Goal: Transaction & Acquisition: Purchase product/service

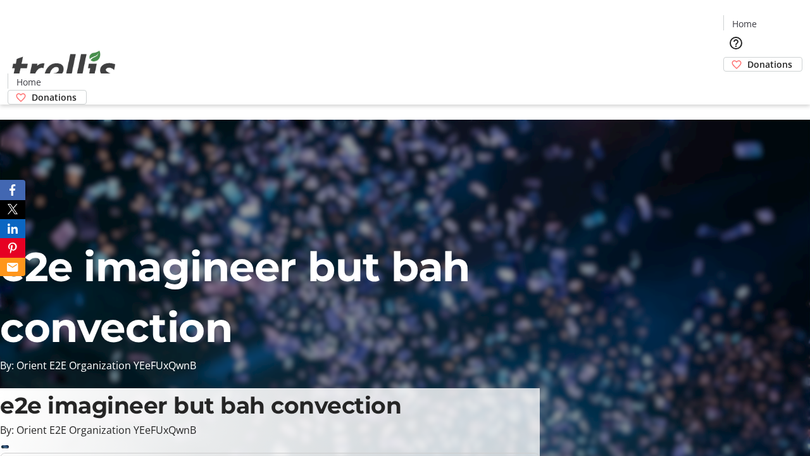
click at [747, 58] on span "Donations" at bounding box center [769, 64] width 45 height 13
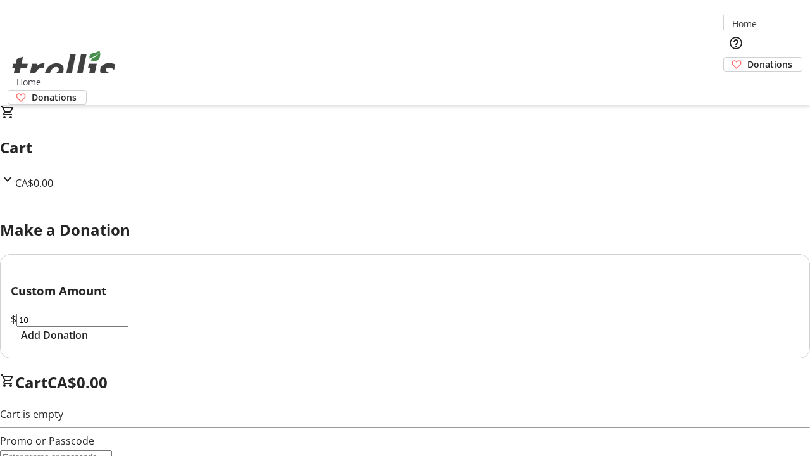
click at [88, 342] on span "Add Donation" at bounding box center [54, 334] width 67 height 15
